Goal: Task Accomplishment & Management: Manage account settings

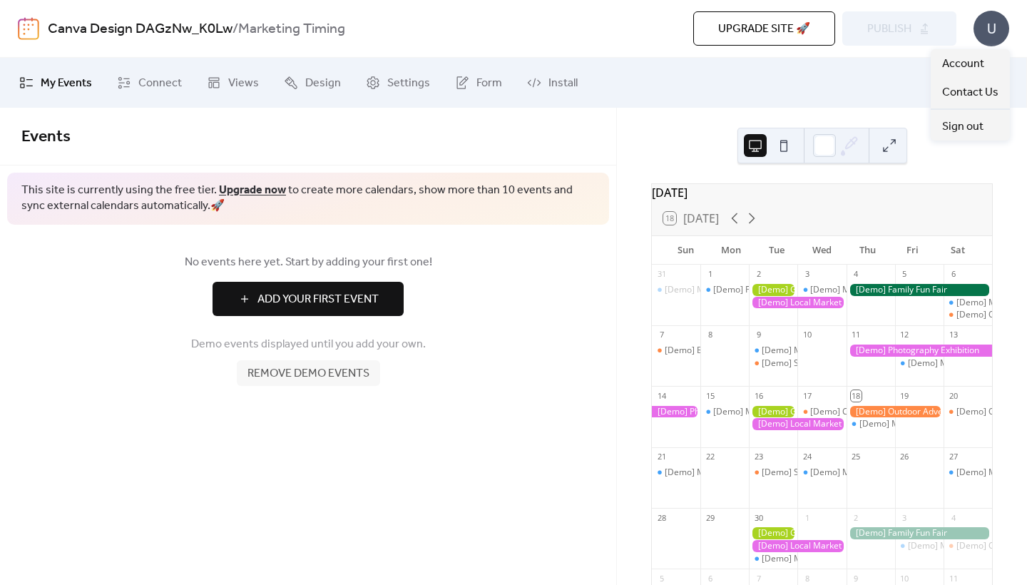
click at [995, 26] on div "U" at bounding box center [992, 29] width 36 height 36
click at [968, 113] on div "Sign out" at bounding box center [970, 126] width 79 height 29
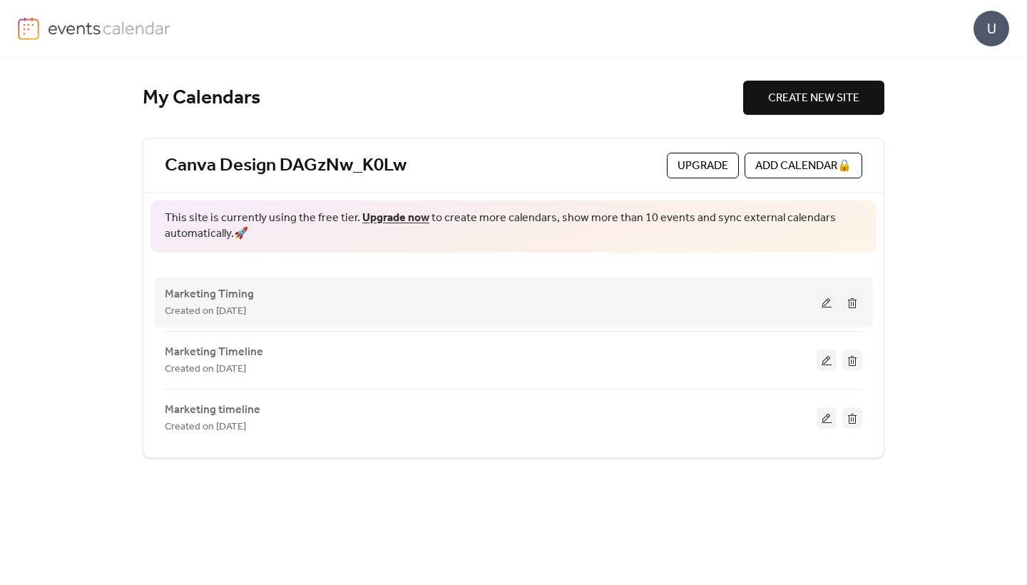
click at [519, 309] on div "Created on [DATE]" at bounding box center [491, 311] width 652 height 17
click at [644, 303] on div "Created on [DATE]" at bounding box center [491, 311] width 652 height 17
click at [249, 295] on span "Marketing Timing" at bounding box center [209, 294] width 89 height 17
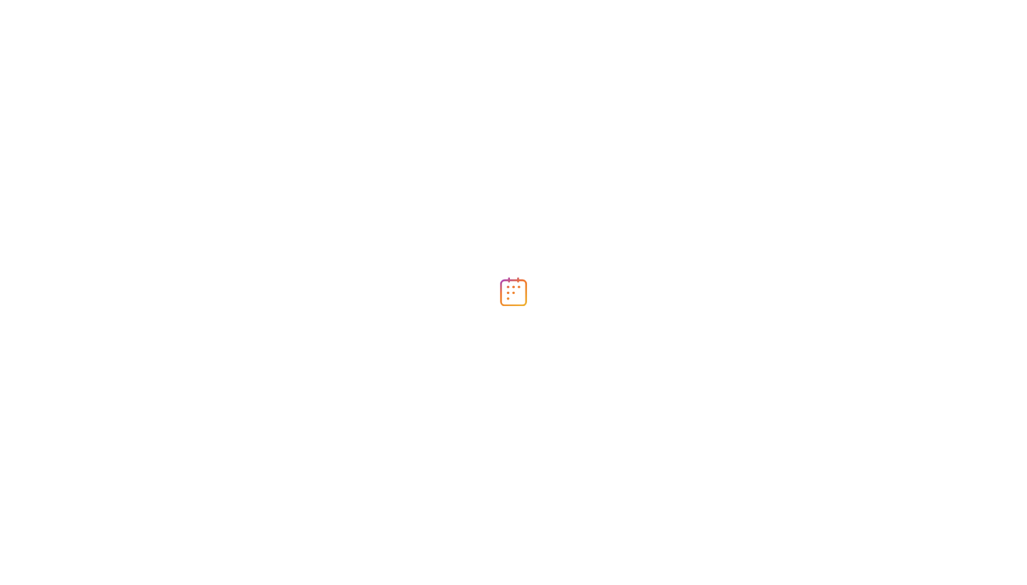
click at [248, 295] on div at bounding box center [513, 292] width 1027 height 585
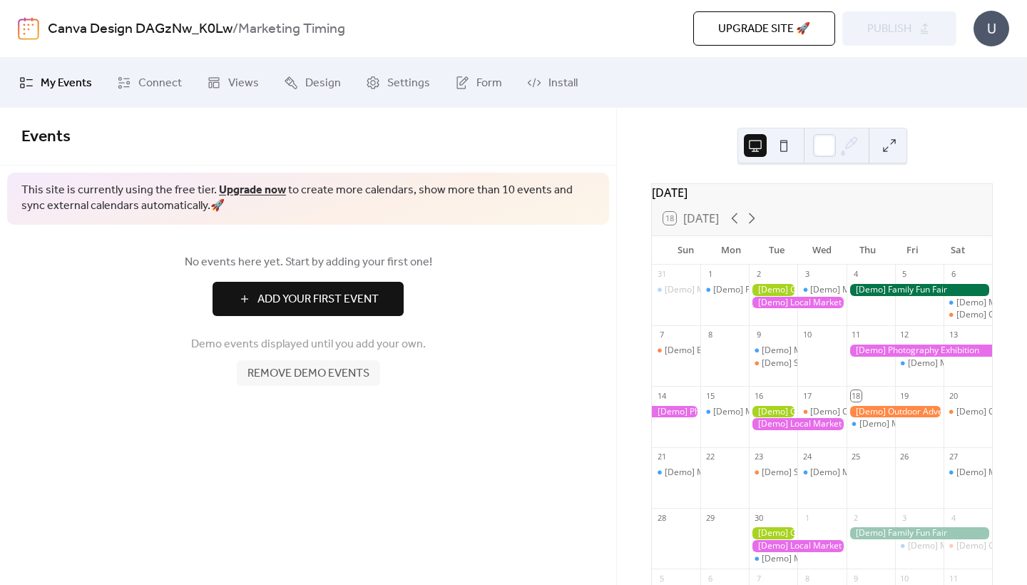
click at [996, 26] on div "U" at bounding box center [992, 29] width 36 height 36
click at [965, 123] on span "Sign out" at bounding box center [962, 126] width 41 height 17
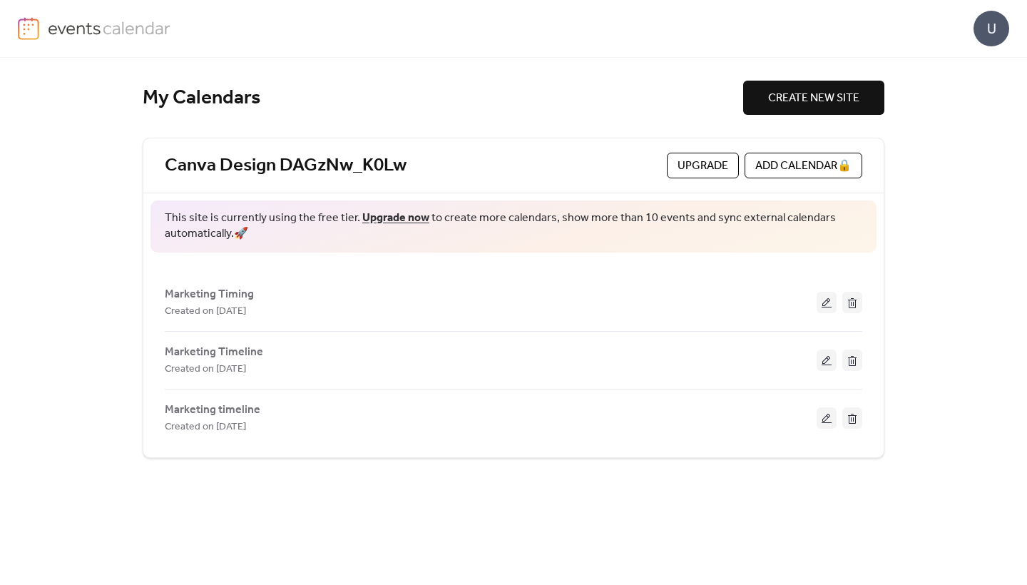
click at [247, 410] on span "Marketing timeline" at bounding box center [213, 410] width 96 height 17
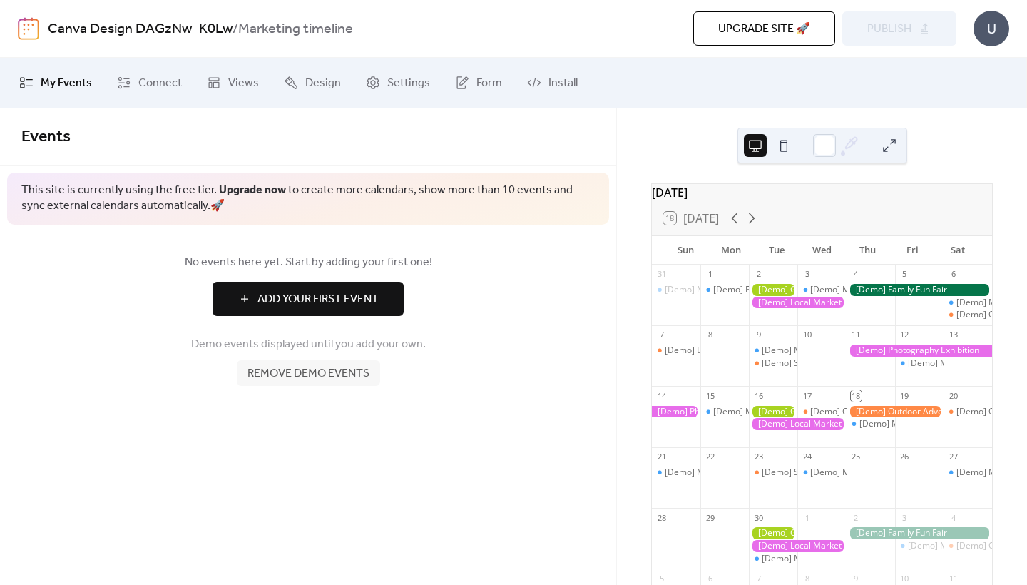
click at [992, 33] on div "U" at bounding box center [992, 29] width 36 height 36
click at [941, 134] on div "Sign out" at bounding box center [970, 126] width 79 height 29
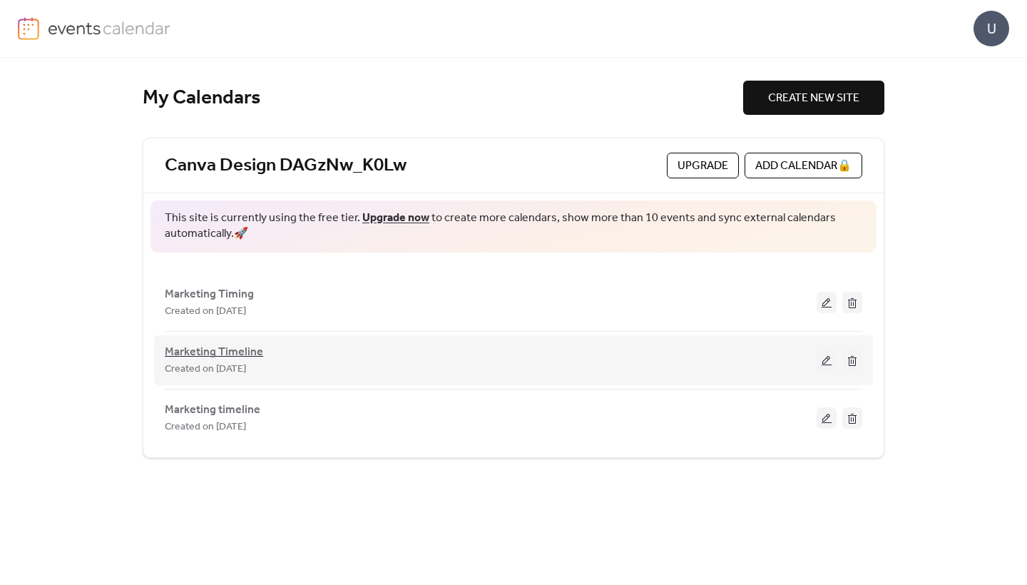
click at [254, 345] on span "Marketing Timeline" at bounding box center [214, 352] width 98 height 17
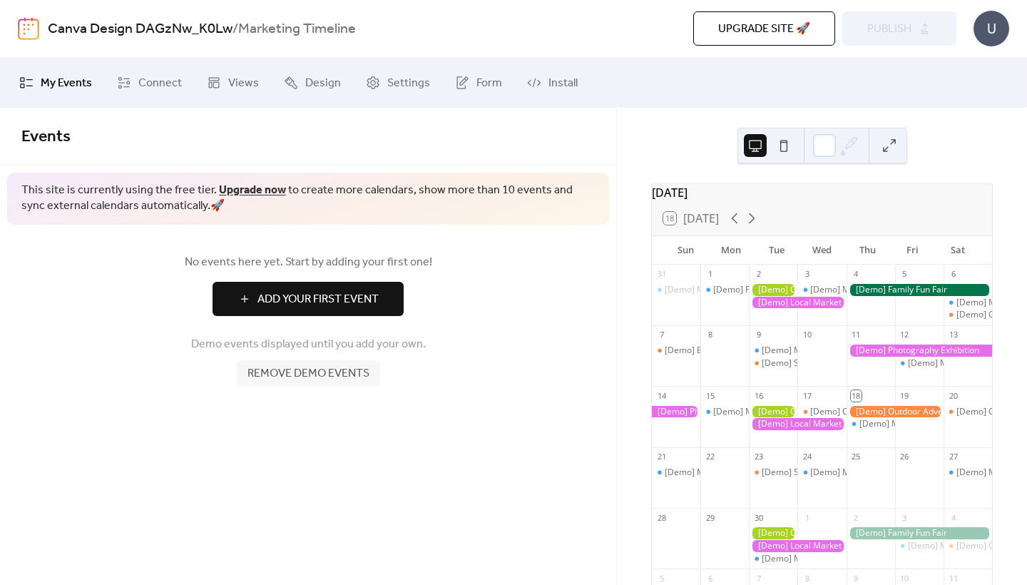
click at [994, 14] on div "U" at bounding box center [992, 29] width 36 height 36
click at [982, 60] on span "Account" at bounding box center [963, 64] width 42 height 17
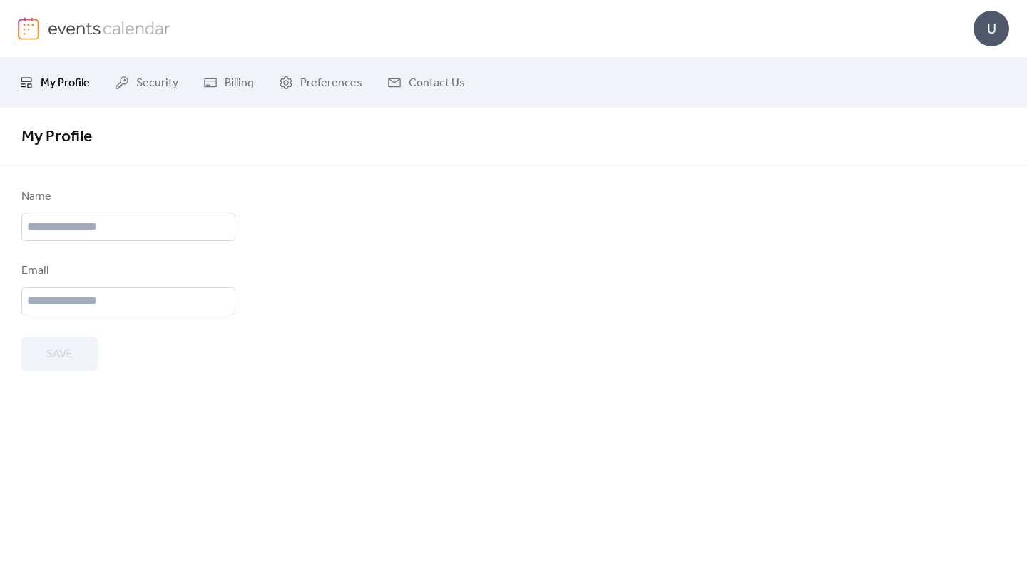
click at [1010, 25] on div "U" at bounding box center [513, 29] width 1027 height 58
click at [984, 29] on div "U" at bounding box center [992, 29] width 36 height 36
click at [981, 125] on span "Sign out" at bounding box center [962, 126] width 41 height 17
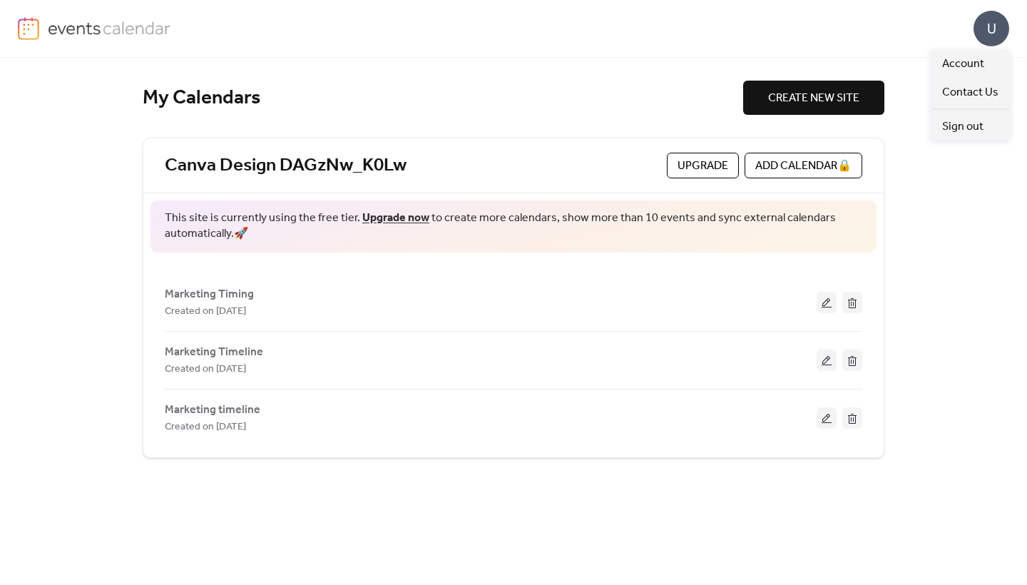
click at [994, 30] on div "U" at bounding box center [992, 29] width 36 height 36
click at [965, 125] on span "Sign out" at bounding box center [962, 126] width 41 height 17
